Goal: Information Seeking & Learning: Check status

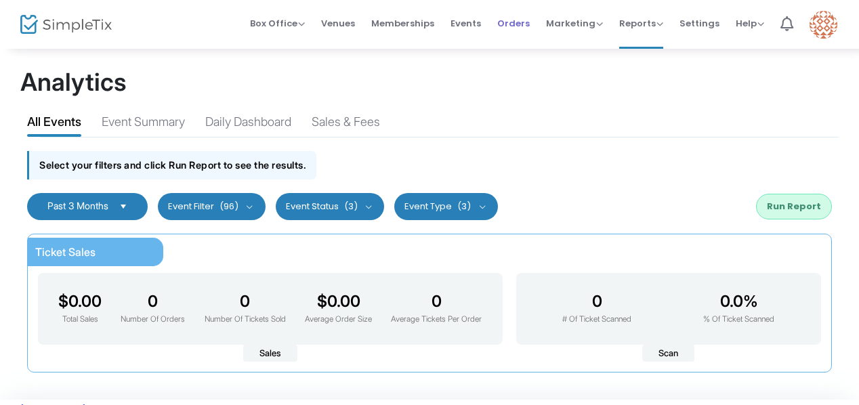
click at [520, 21] on span "Orders" at bounding box center [513, 23] width 33 height 35
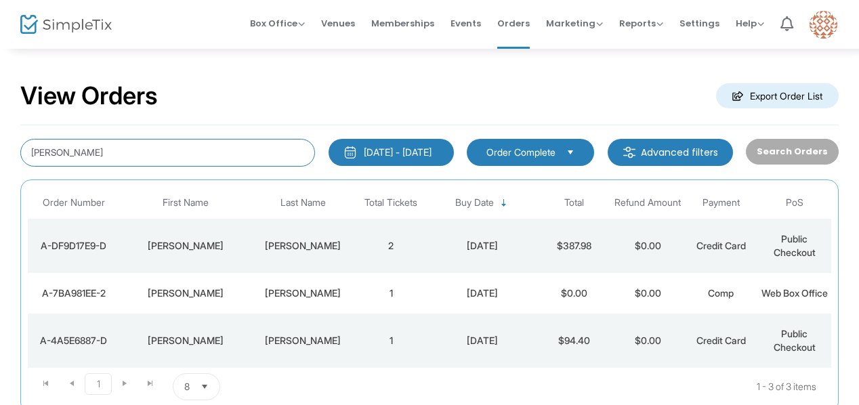
click at [98, 152] on input "[PERSON_NAME]" at bounding box center [167, 153] width 295 height 28
type input "S"
type input "[PERSON_NAME]"
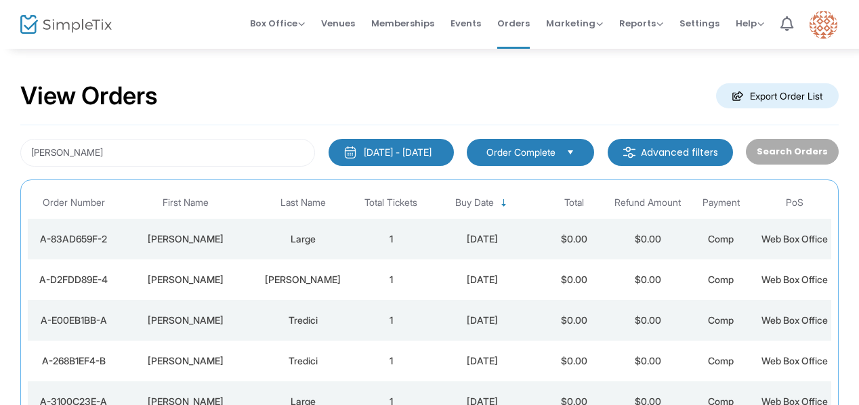
click at [401, 152] on div "[DATE] - [DATE]" at bounding box center [398, 153] width 68 height 14
click at [441, 87] on div "View Orders Export Order List" at bounding box center [429, 97] width 819 height 58
click at [512, 22] on span "Orders" at bounding box center [513, 23] width 33 height 35
click at [577, 152] on span "Select" at bounding box center [571, 152] width 22 height 22
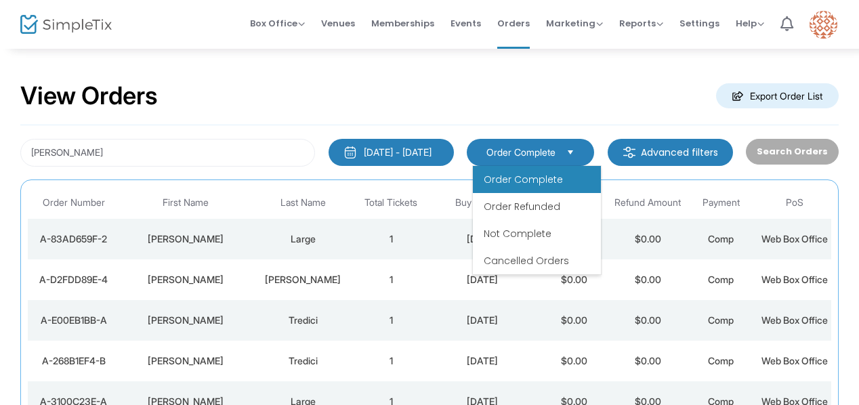
click at [514, 178] on span "Order Complete" at bounding box center [523, 180] width 79 height 14
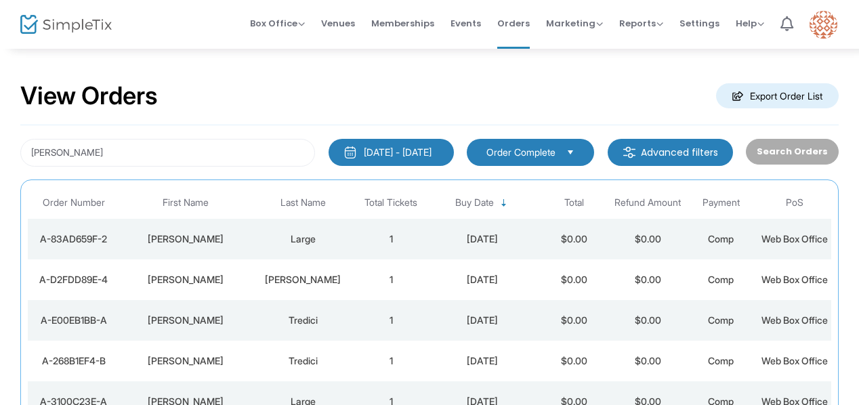
click at [432, 150] on div "[DATE] - [DATE]" at bounding box center [398, 153] width 68 height 14
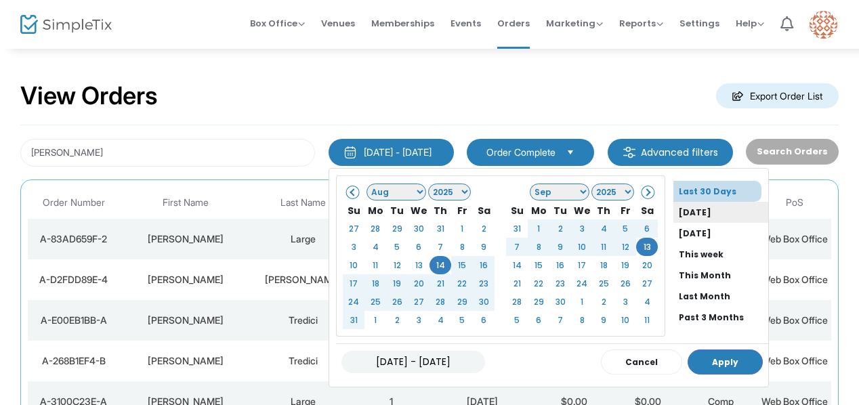
click at [674, 209] on li "[DATE]" at bounding box center [721, 212] width 95 height 21
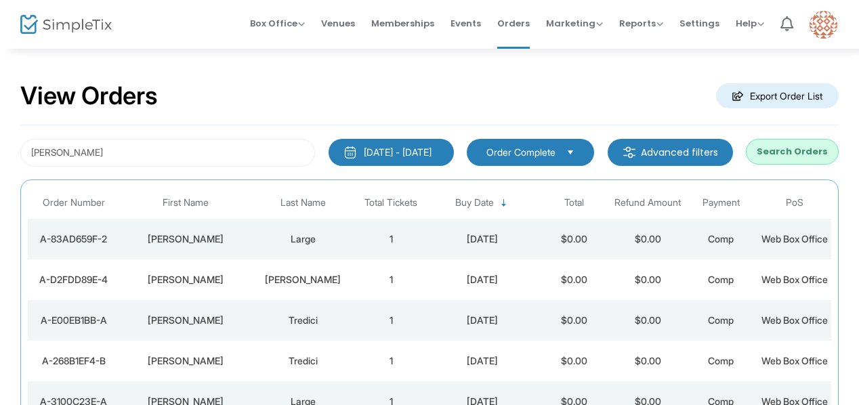
click at [796, 152] on button "Search Orders" at bounding box center [792, 152] width 93 height 26
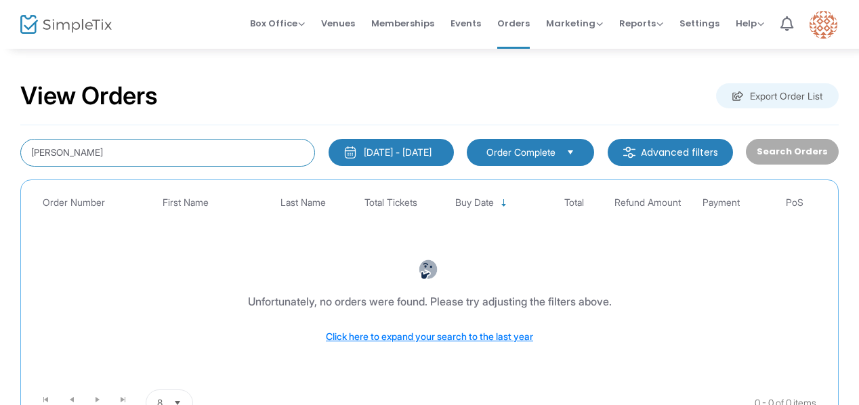
click at [78, 146] on input "[PERSON_NAME]" at bounding box center [167, 153] width 295 height 28
